Goal: Task Accomplishment & Management: Use online tool/utility

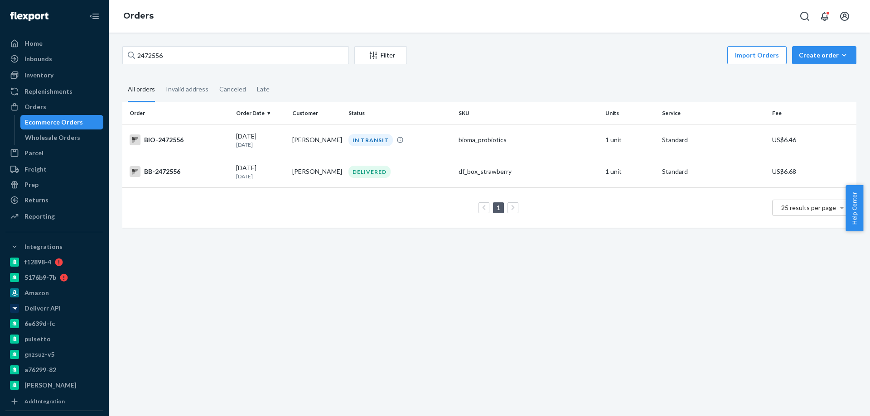
drag, startPoint x: 165, startPoint y: 57, endPoint x: 121, endPoint y: 57, distance: 44.0
click at [121, 57] on div "2472556 Filter Import Orders Create order Ecommerce order Removal order All ord…" at bounding box center [490, 141] width 748 height 191
drag, startPoint x: 174, startPoint y: 60, endPoint x: 63, endPoint y: 66, distance: 111.2
click at [63, 66] on div "Home Inbounds Shipping Plans Problems Inventory Products Branded Packaging Repl…" at bounding box center [435, 208] width 870 height 416
paste input "1696639"
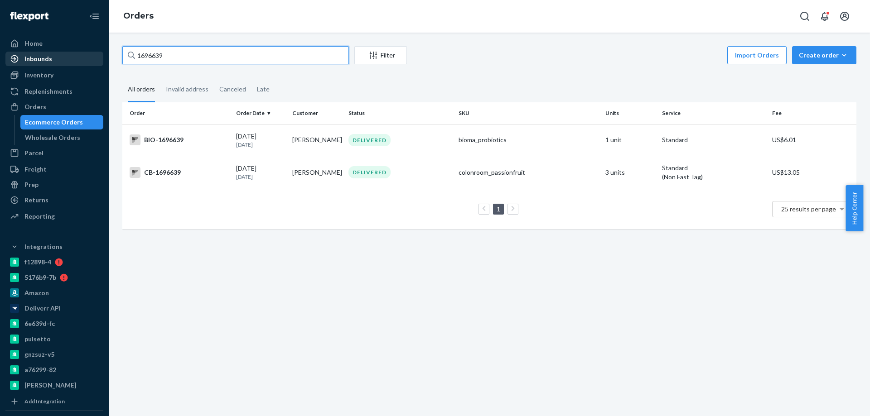
drag, startPoint x: 191, startPoint y: 57, endPoint x: 25, endPoint y: 54, distance: 165.9
click at [25, 55] on div "Home Inbounds Shipping Plans Problems Inventory Products Branded Packaging Repl…" at bounding box center [435, 208] width 870 height 416
paste input "2491691"
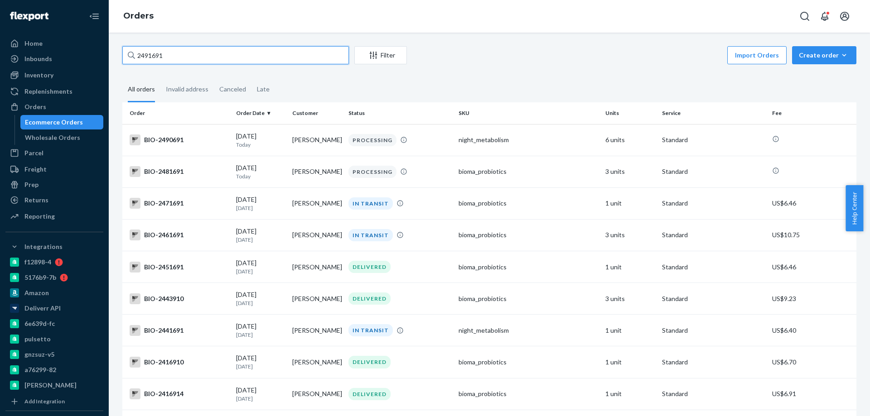
drag, startPoint x: 155, startPoint y: 58, endPoint x: 110, endPoint y: 58, distance: 45.3
click at [110, 58] on div "2491691 Filter Import Orders Create order Ecommerce order Removal order All ord…" at bounding box center [489, 225] width 761 height 384
paste input "2226592"
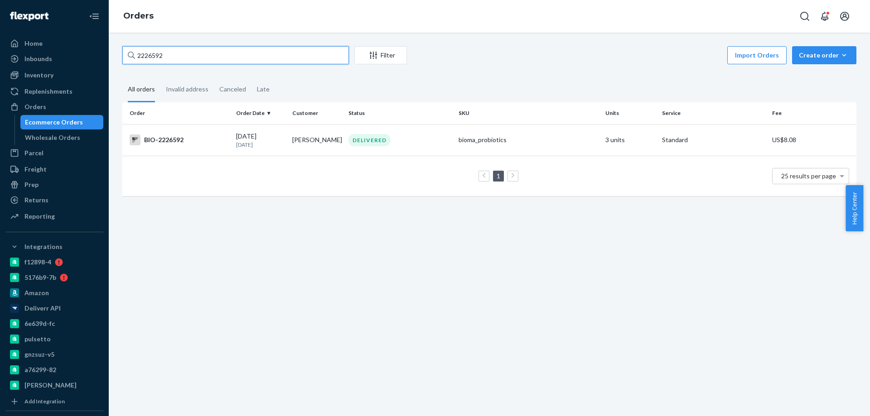
drag, startPoint x: 189, startPoint y: 49, endPoint x: 97, endPoint y: 58, distance: 93.3
click at [97, 58] on div "Home Inbounds Shipping Plans Problems Inventory Products Branded Packaging Repl…" at bounding box center [435, 208] width 870 height 416
paste input "2476765"
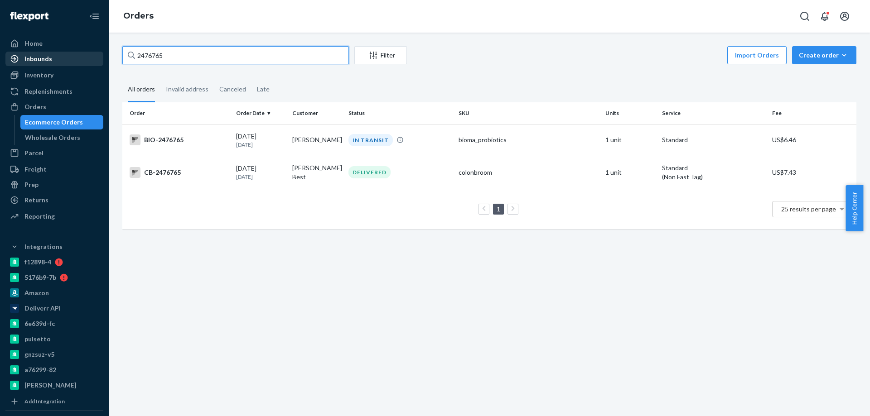
drag, startPoint x: 174, startPoint y: 63, endPoint x: 29, endPoint y: 63, distance: 145.5
click at [29, 63] on div "Home Inbounds Shipping Plans Problems Inventory Products Branded Packaging Repl…" at bounding box center [435, 208] width 870 height 416
paste input "54609"
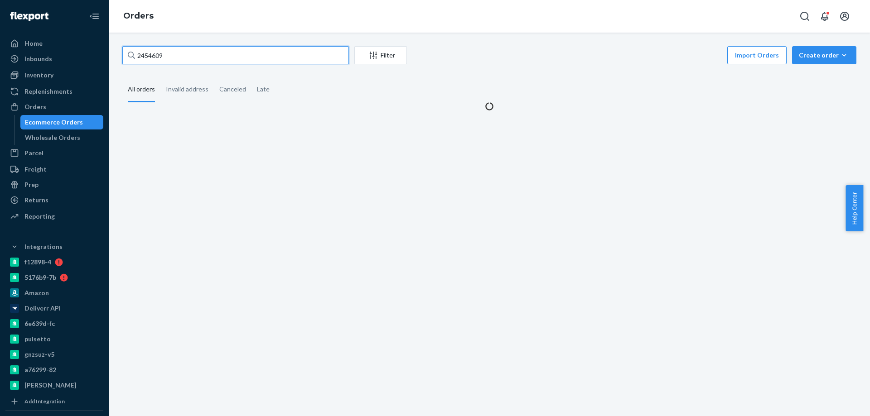
type input "2454609"
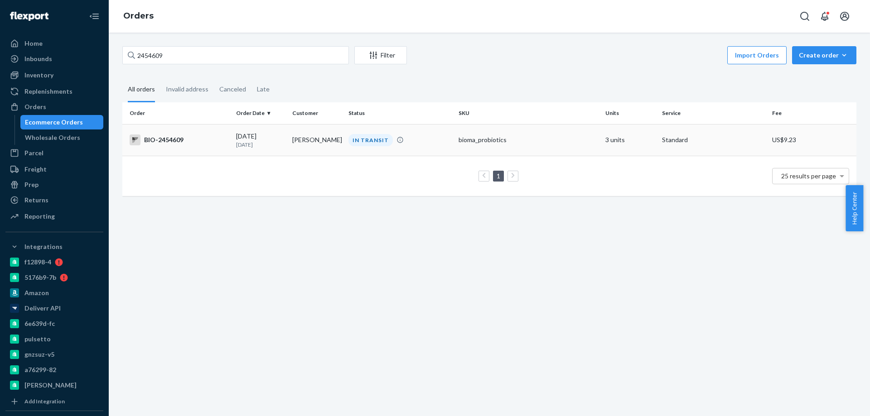
click at [170, 134] on td "BIO-2454609" at bounding box center [177, 140] width 110 height 32
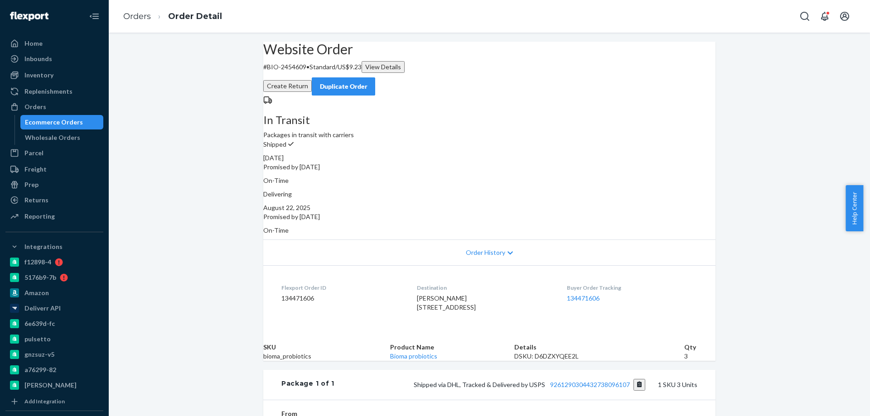
click at [312, 80] on button "Create Return" at bounding box center [287, 86] width 48 height 12
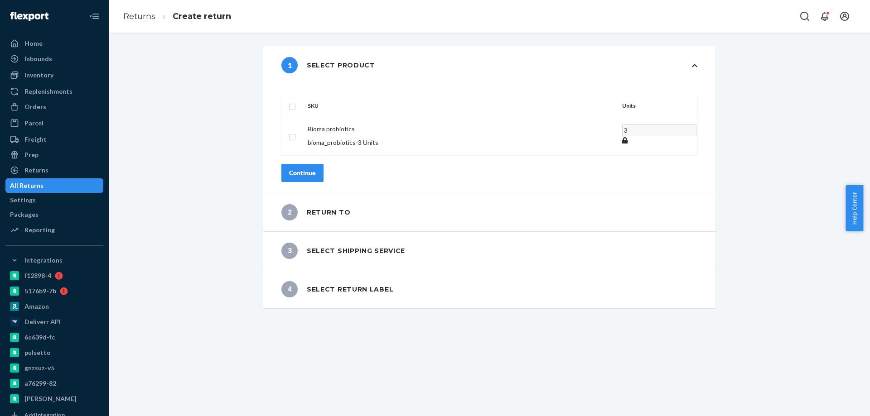
click at [296, 101] on input "checkbox" at bounding box center [292, 106] width 7 height 10
checkbox input "true"
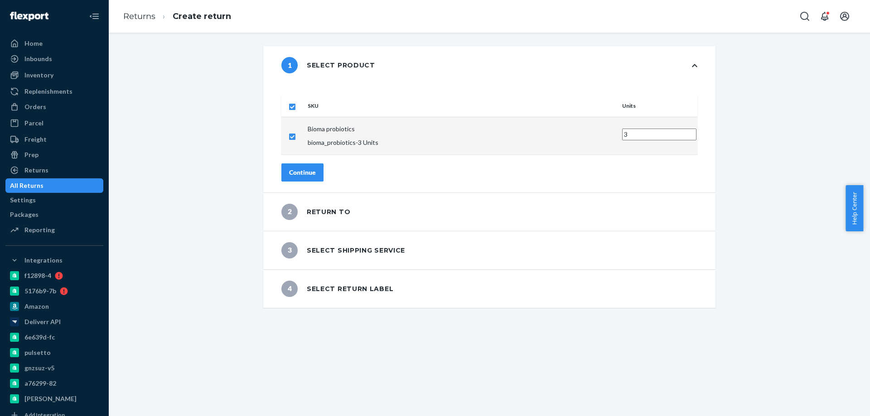
click at [316, 168] on div "Continue" at bounding box center [302, 172] width 27 height 9
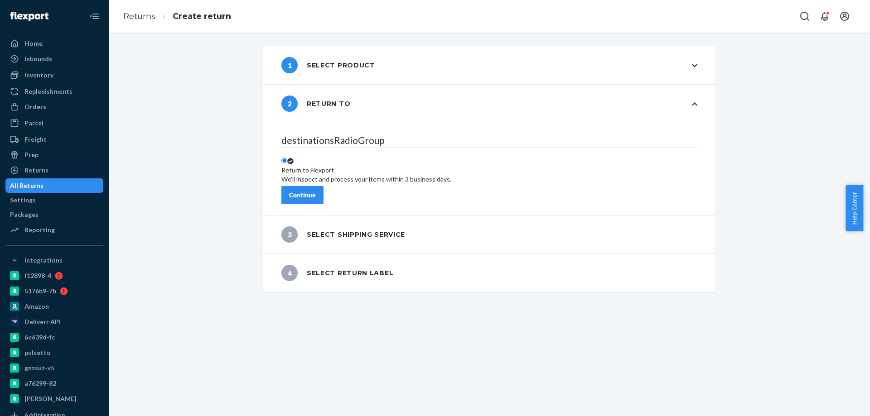
click at [324, 194] on button "Continue" at bounding box center [302, 195] width 42 height 18
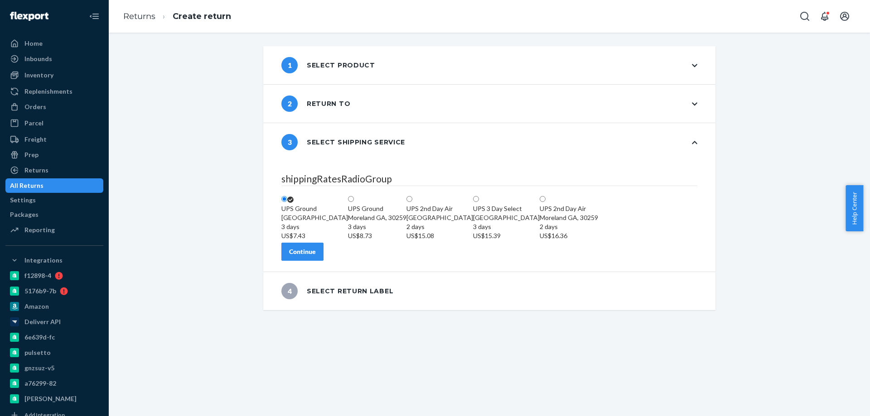
click at [332, 272] on div "shippingRatesRadioGroup [GEOGRAPHIC_DATA] 3 days US$7.43 [GEOGRAPHIC_DATA][PERS…" at bounding box center [489, 216] width 452 height 111
click at [316, 257] on div "Continue" at bounding box center [302, 251] width 27 height 9
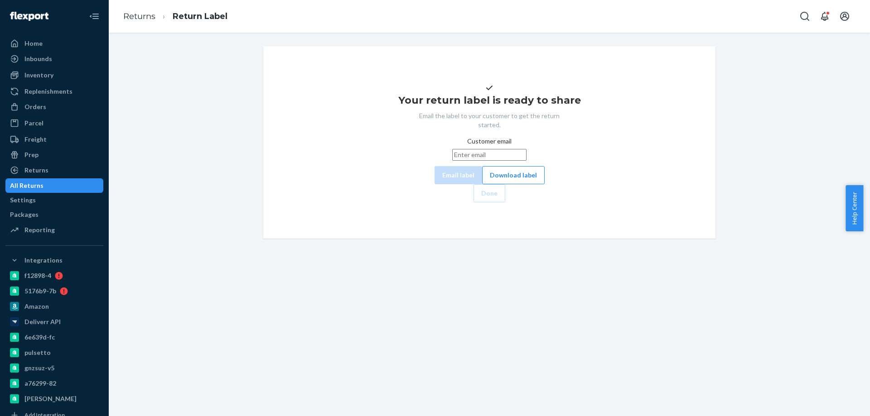
click at [486, 184] on button "Download label" at bounding box center [513, 175] width 63 height 18
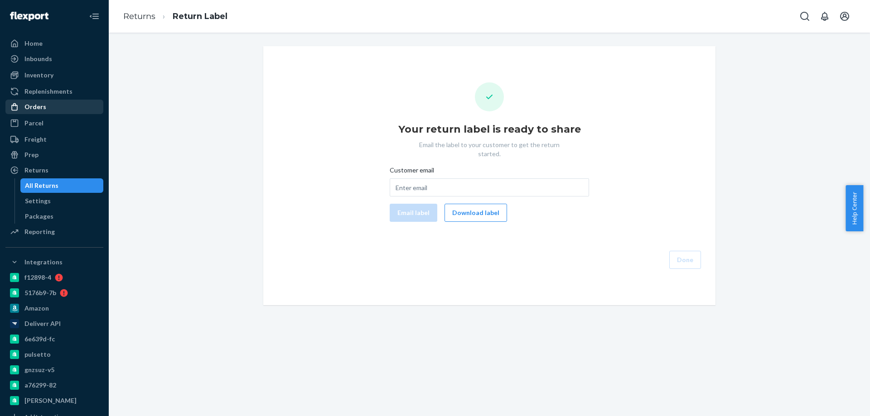
click at [49, 106] on div "Orders" at bounding box center [54, 107] width 96 height 13
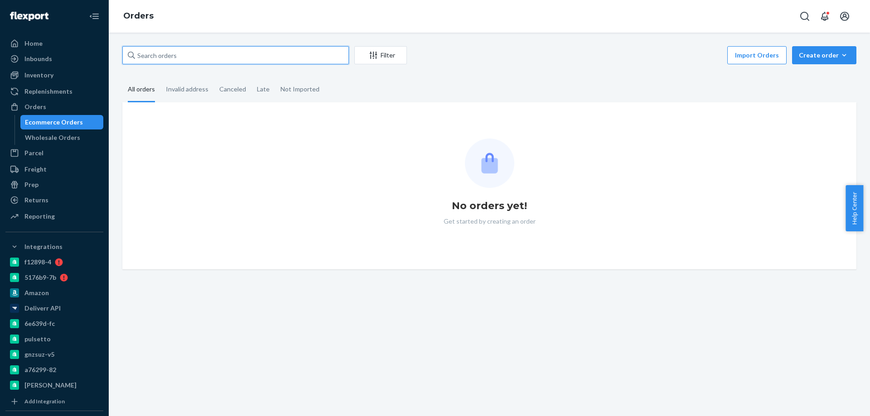
click at [176, 55] on input "text" at bounding box center [235, 55] width 227 height 18
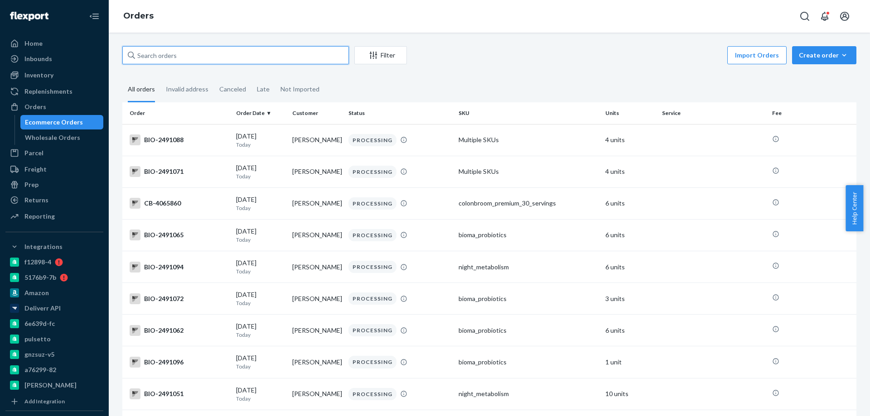
paste input "2413679"
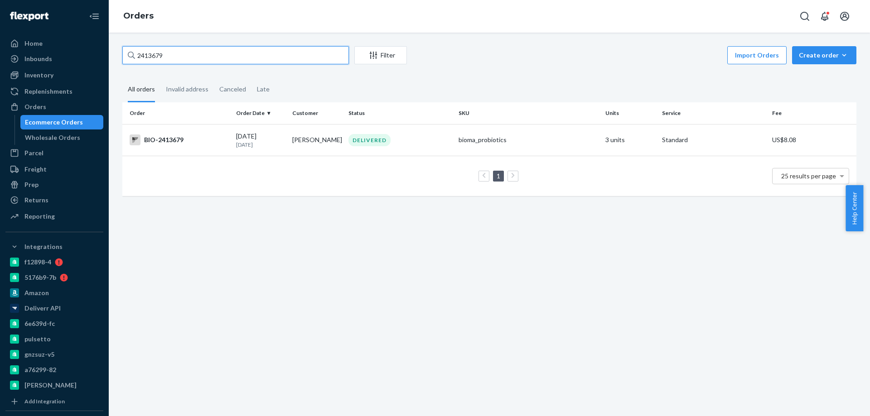
type input "2413679"
